Goal: Navigation & Orientation: Understand site structure

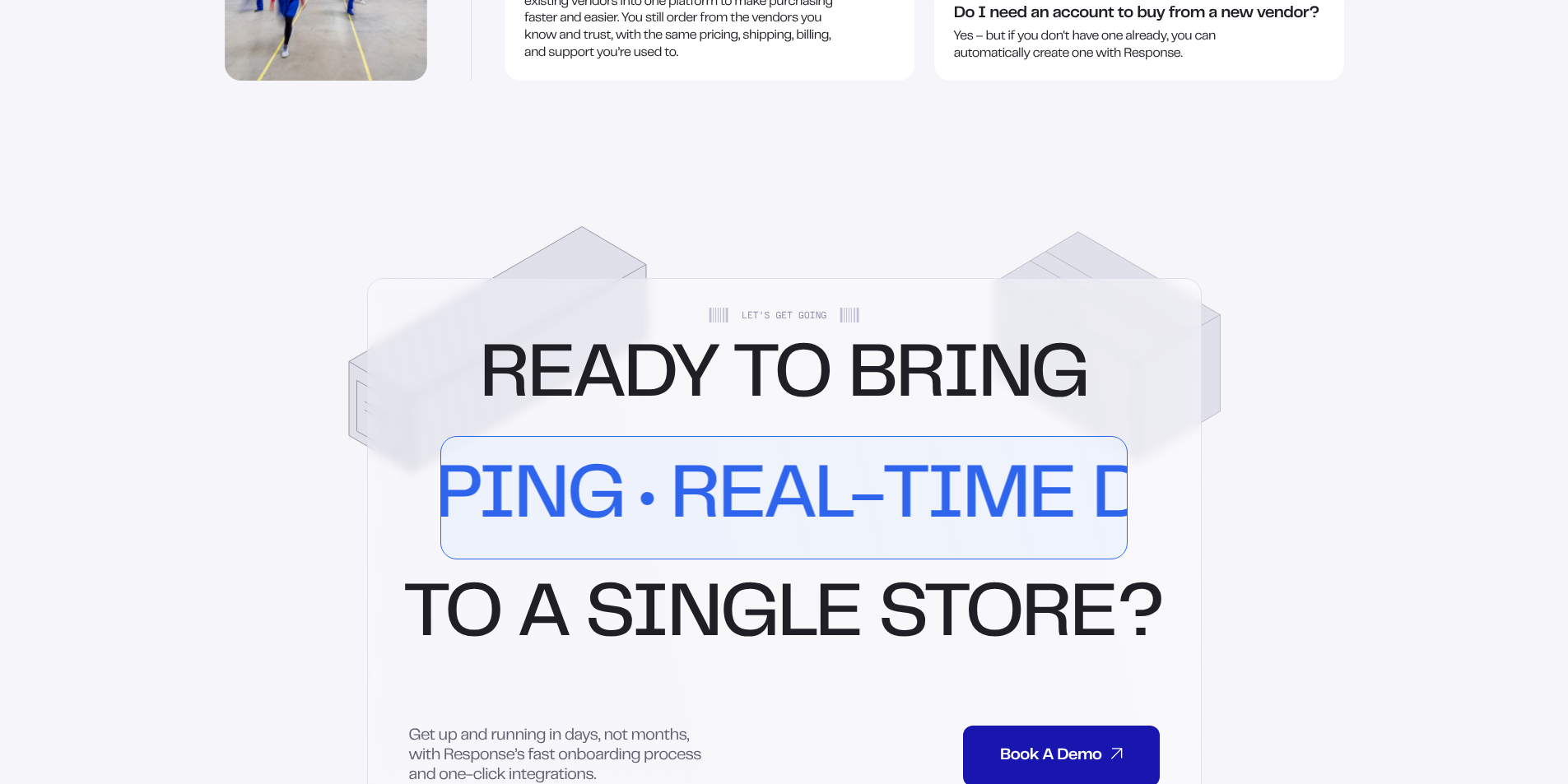
scroll to position [3865, 0]
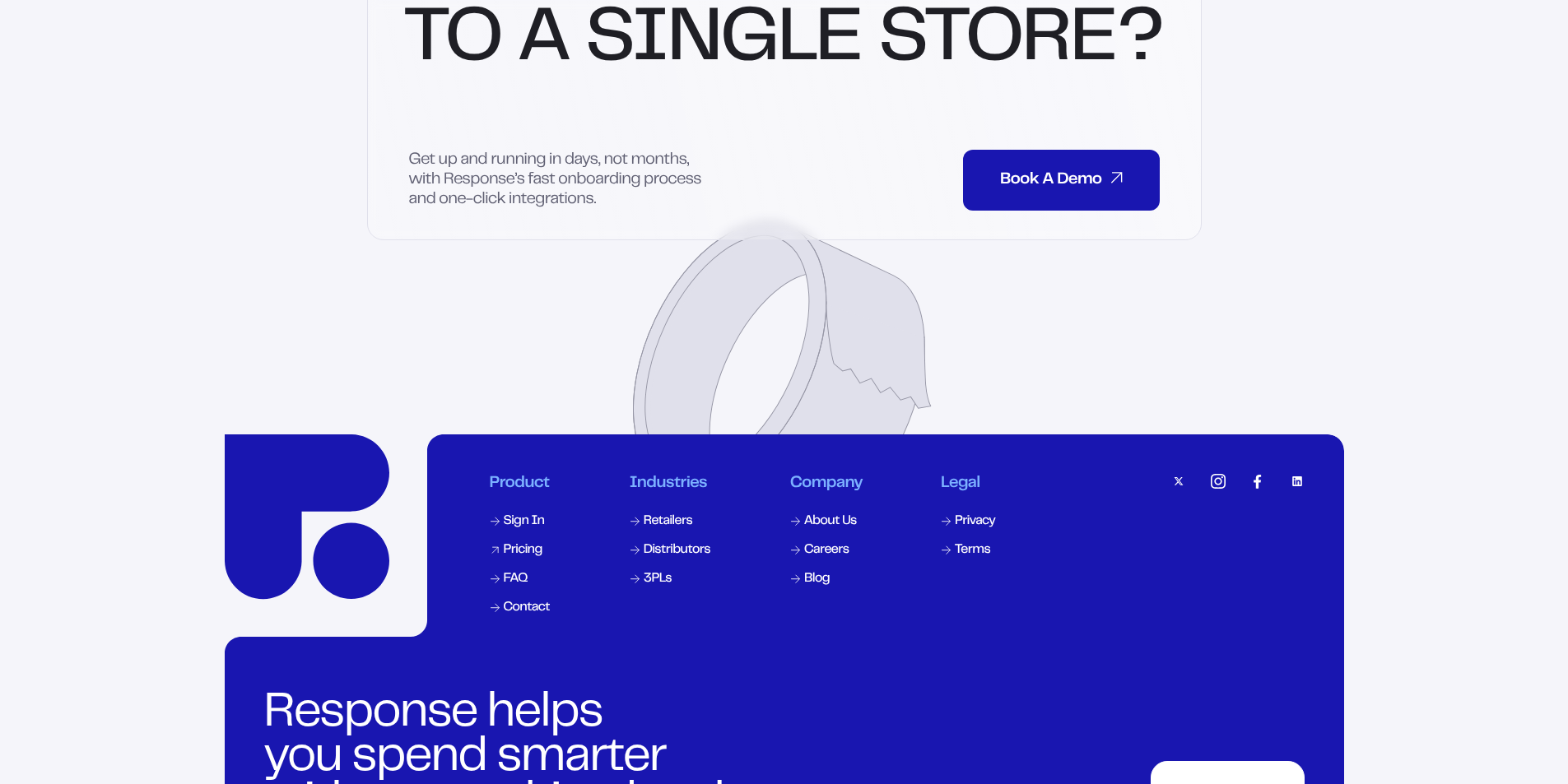
click at [529, 544] on div "Pricing" at bounding box center [522, 550] width 39 height 13
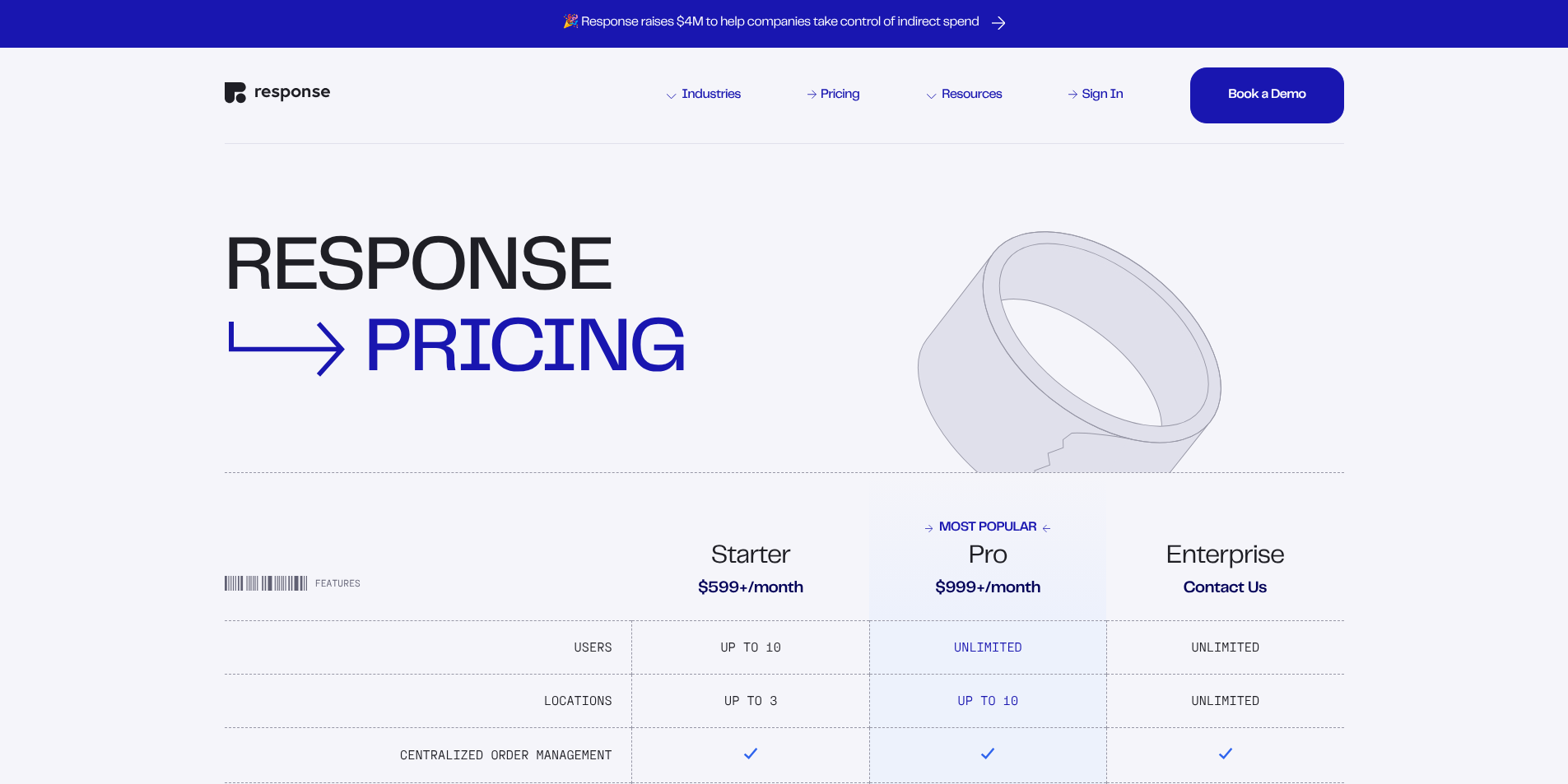
click at [980, 97] on div "Resources" at bounding box center [963, 96] width 75 height 13
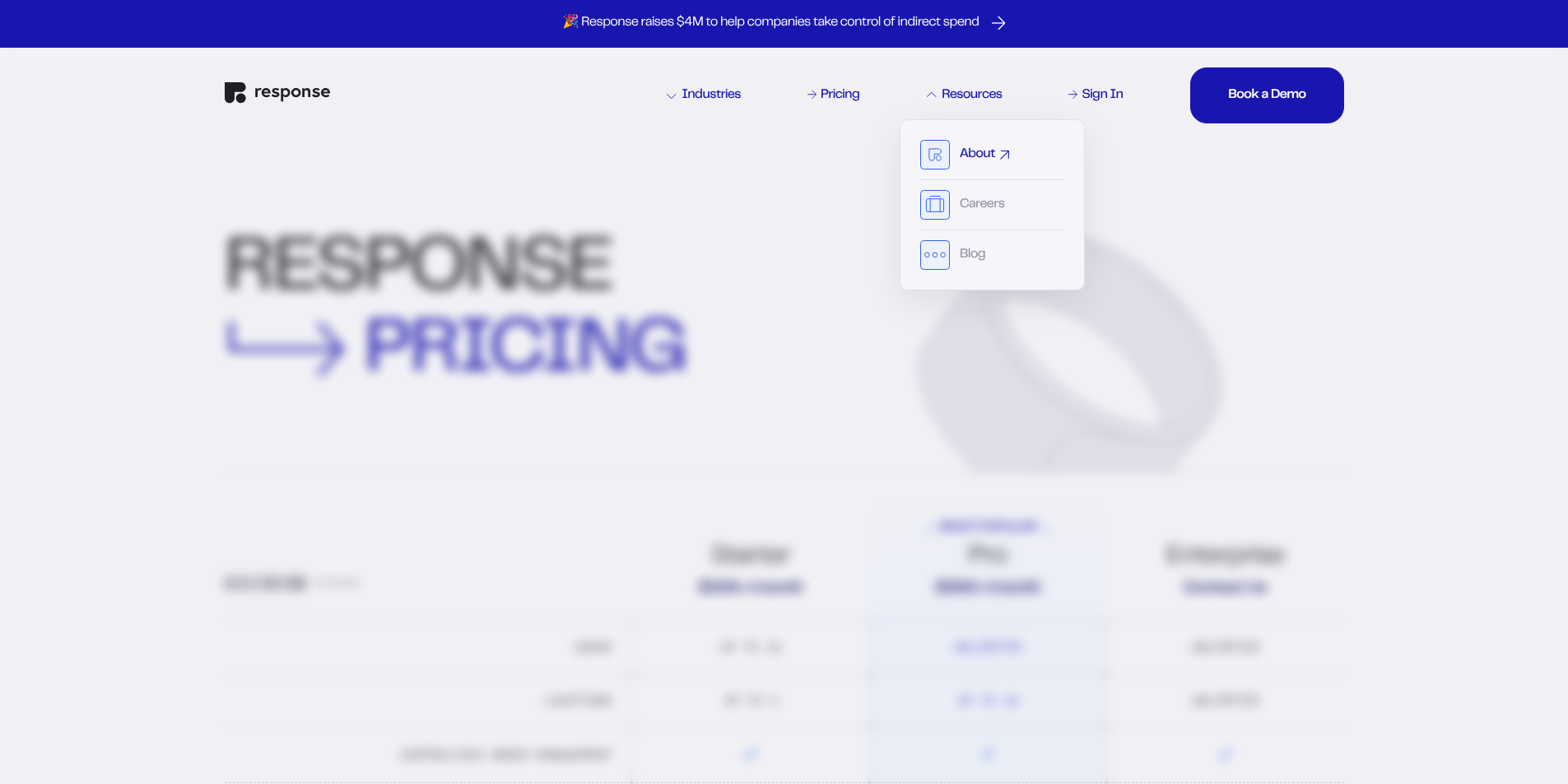
click at [995, 152] on link "About" at bounding box center [984, 155] width 49 height 13
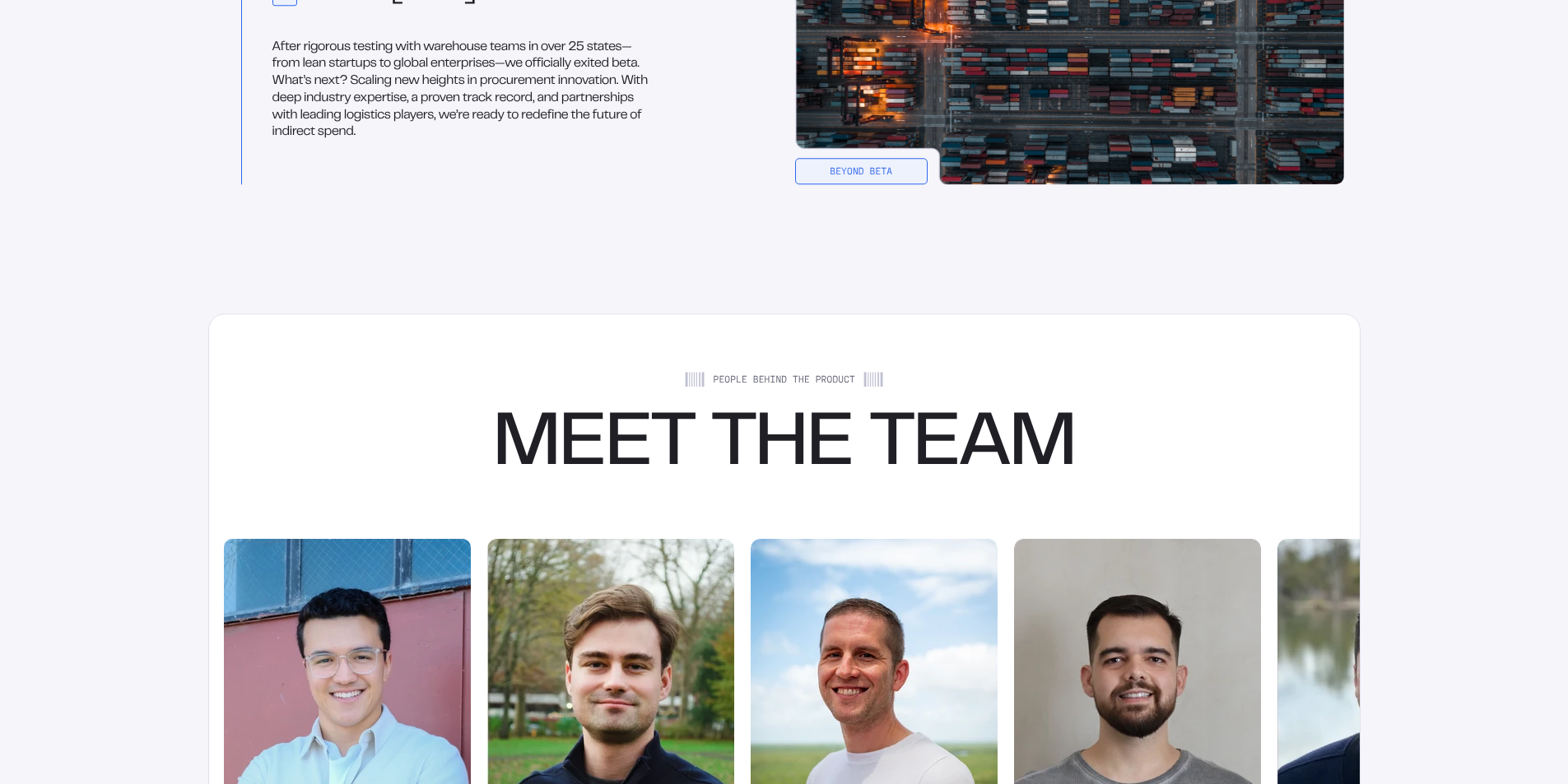
scroll to position [2879, 0]
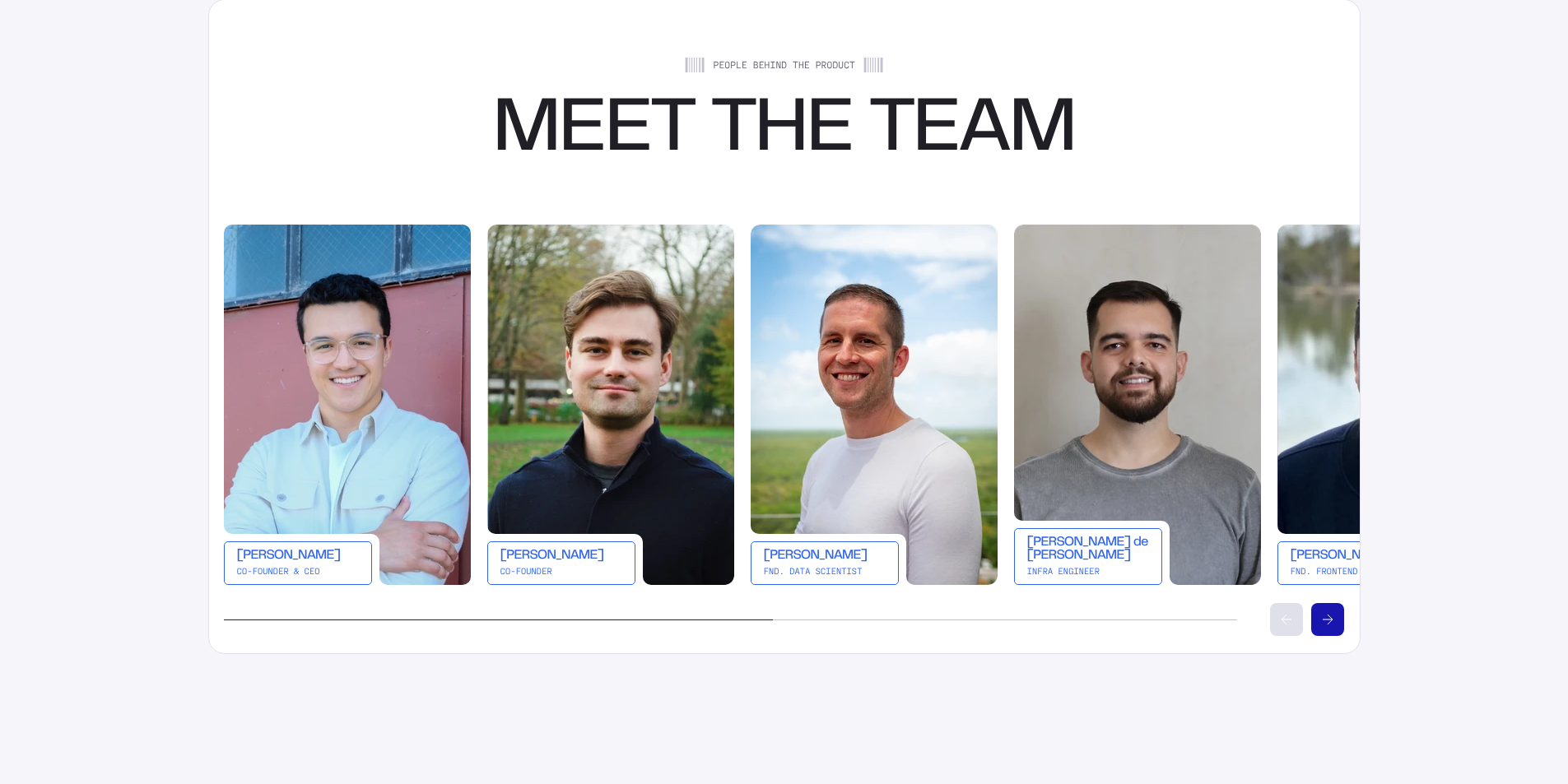
click at [1337, 618] on button "Scroll right" at bounding box center [1327, 618] width 33 height 33
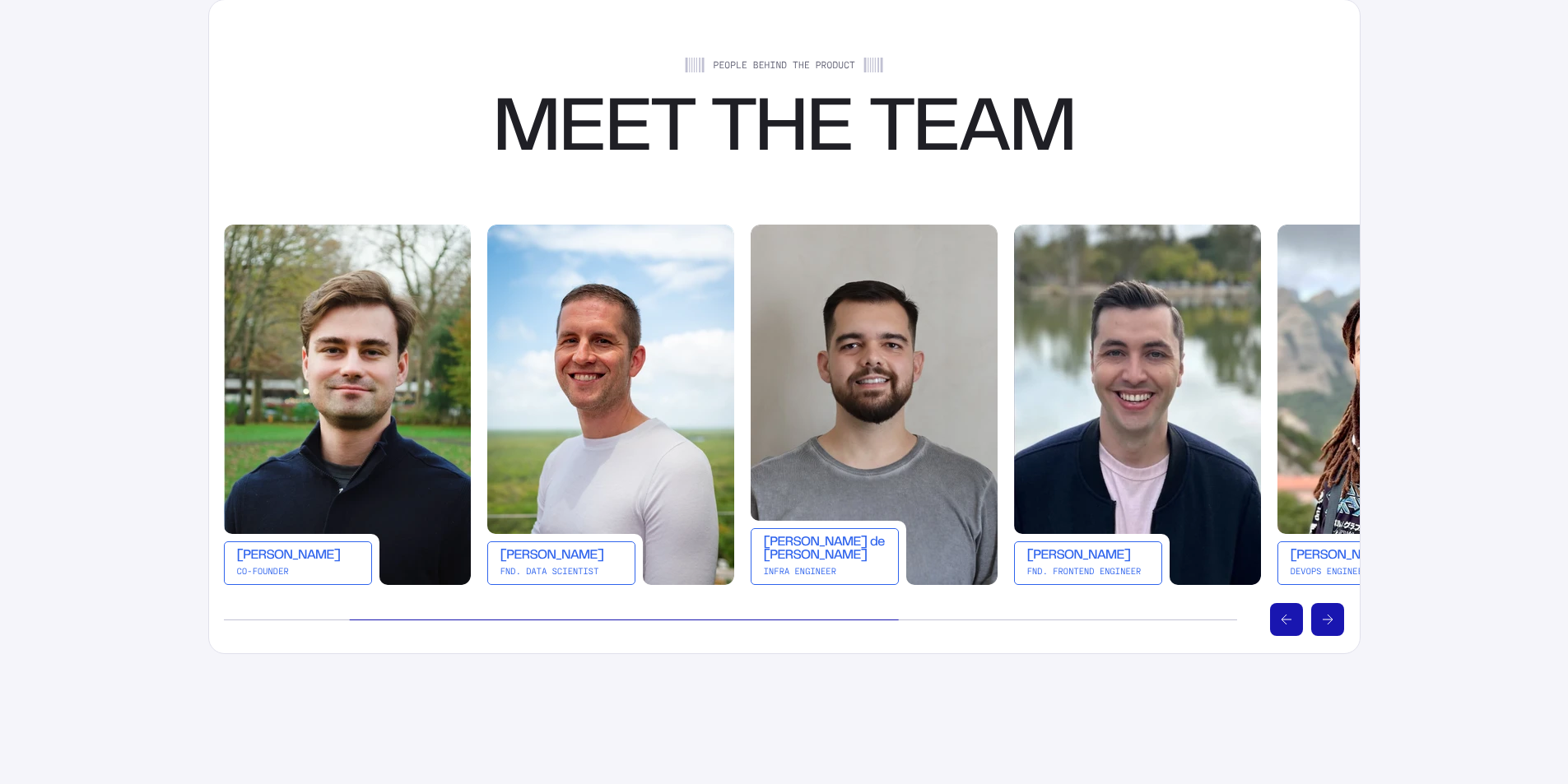
click at [1337, 618] on button "Scroll right" at bounding box center [1327, 618] width 33 height 33
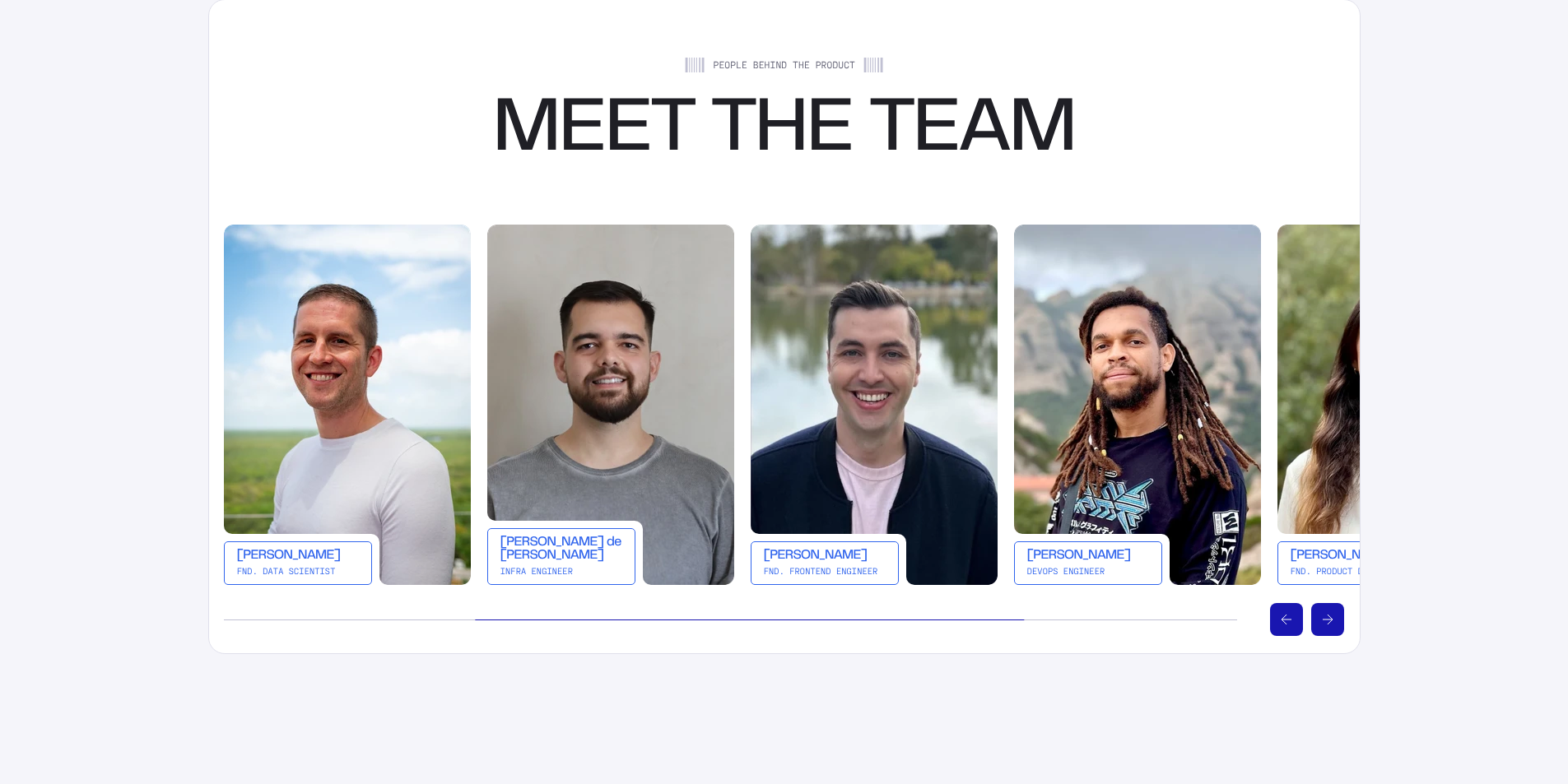
click at [1337, 618] on button "Scroll right" at bounding box center [1327, 618] width 33 height 33
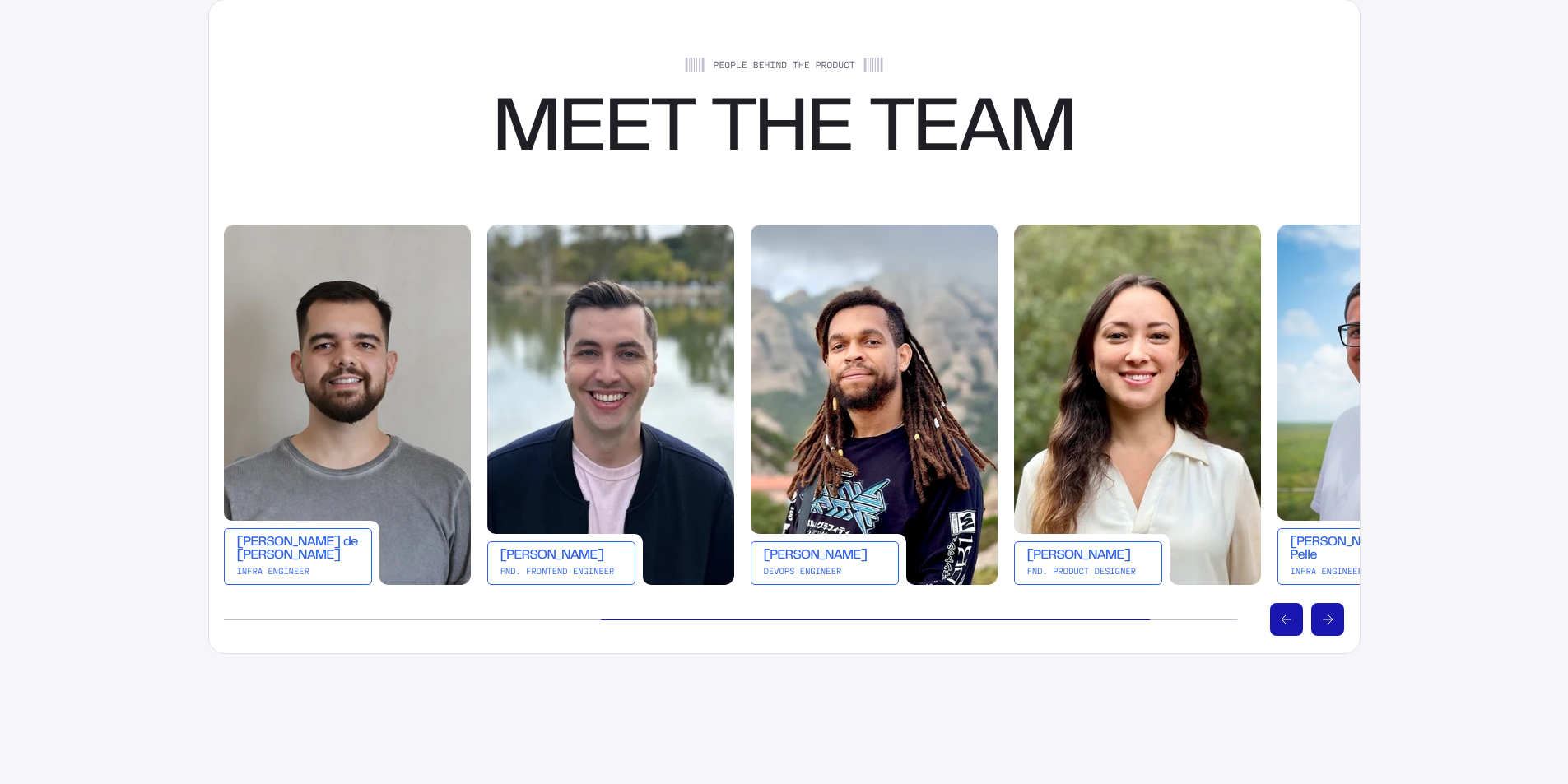
click at [1337, 618] on button "Scroll right" at bounding box center [1327, 618] width 33 height 33
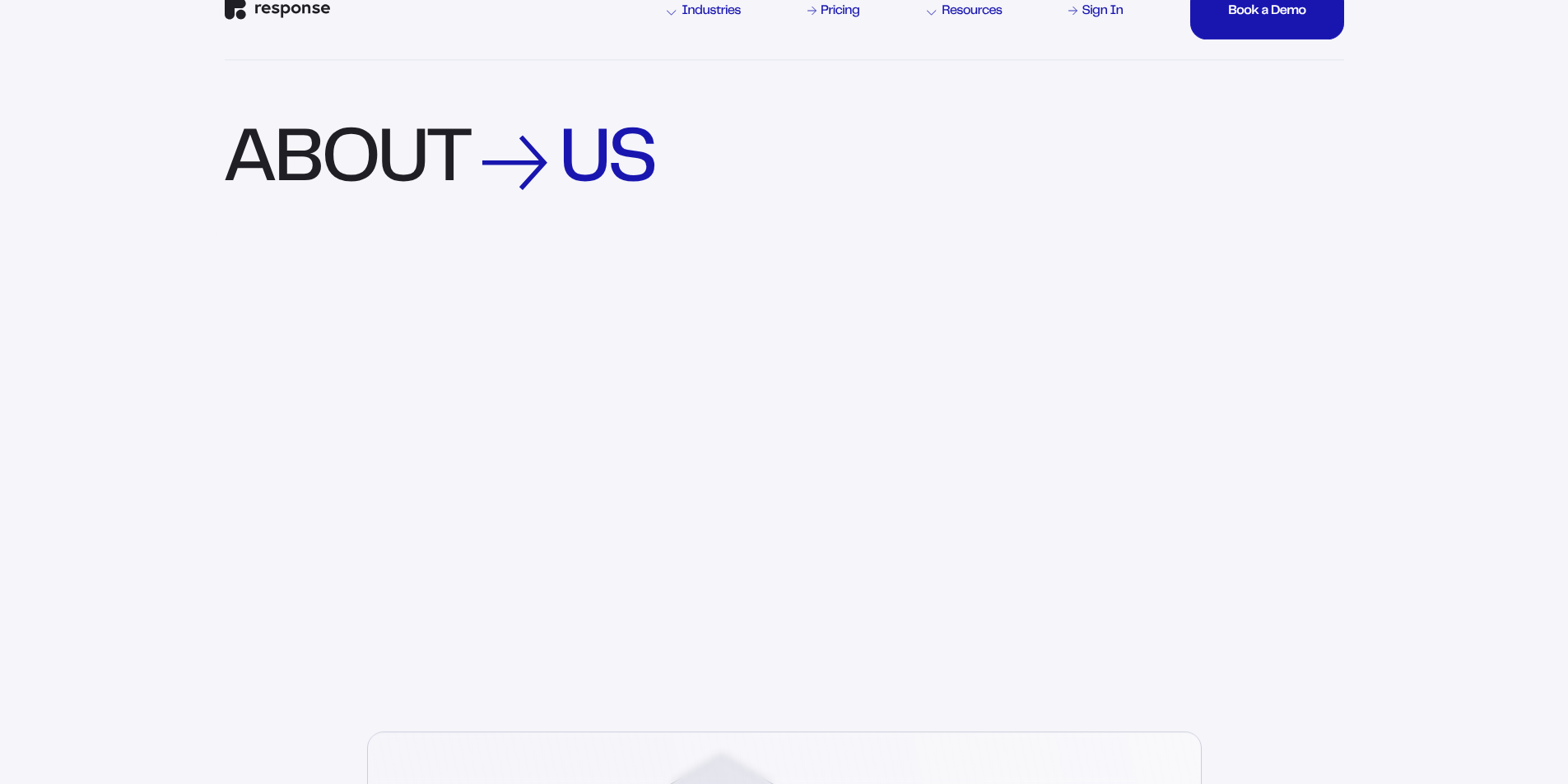
scroll to position [0, 0]
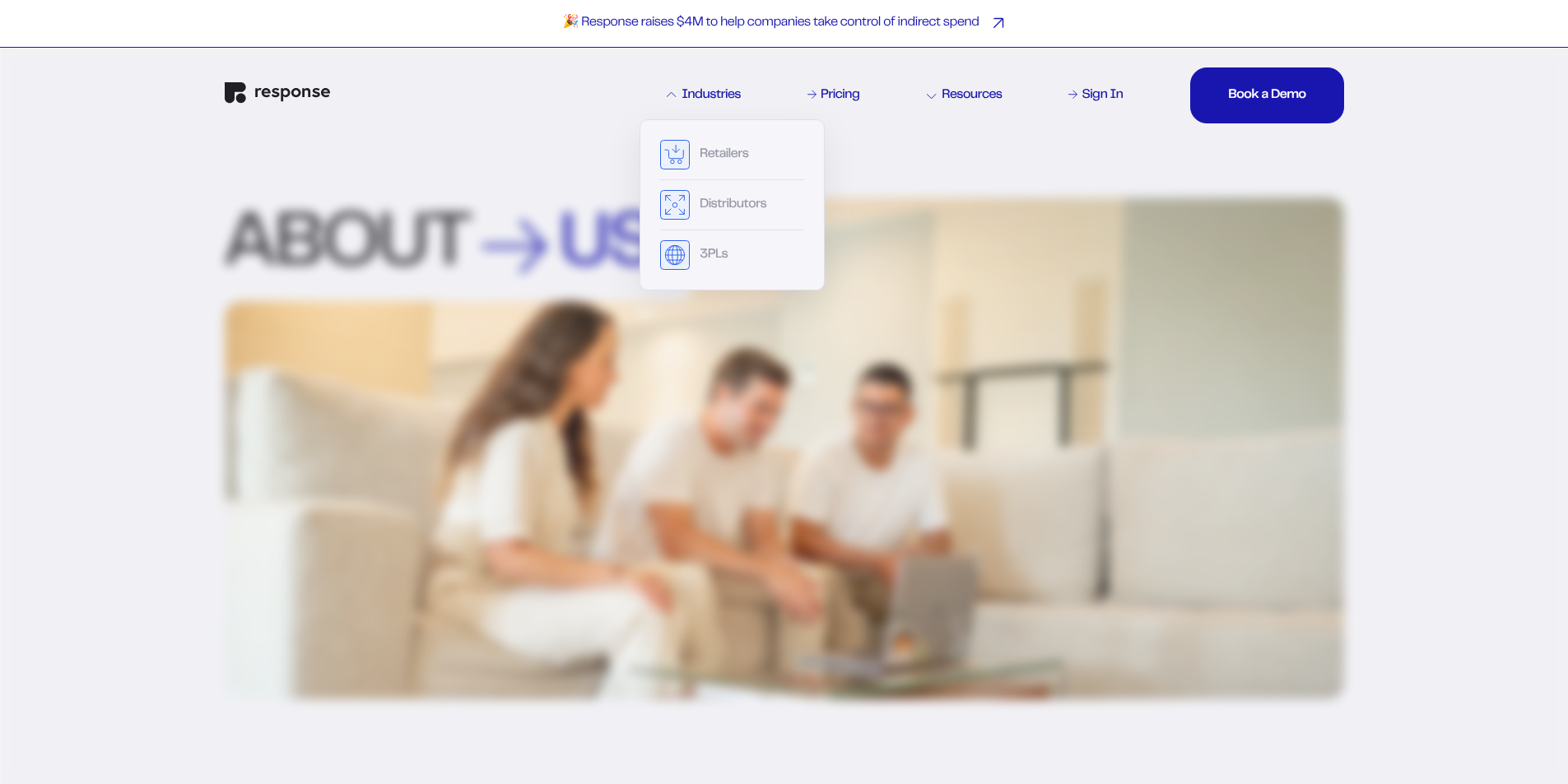
drag, startPoint x: 703, startPoint y: 93, endPoint x: 558, endPoint y: 7, distance: 168.6
click at [703, 92] on div "Industries" at bounding box center [703, 96] width 74 height 13
